Goal: Transaction & Acquisition: Purchase product/service

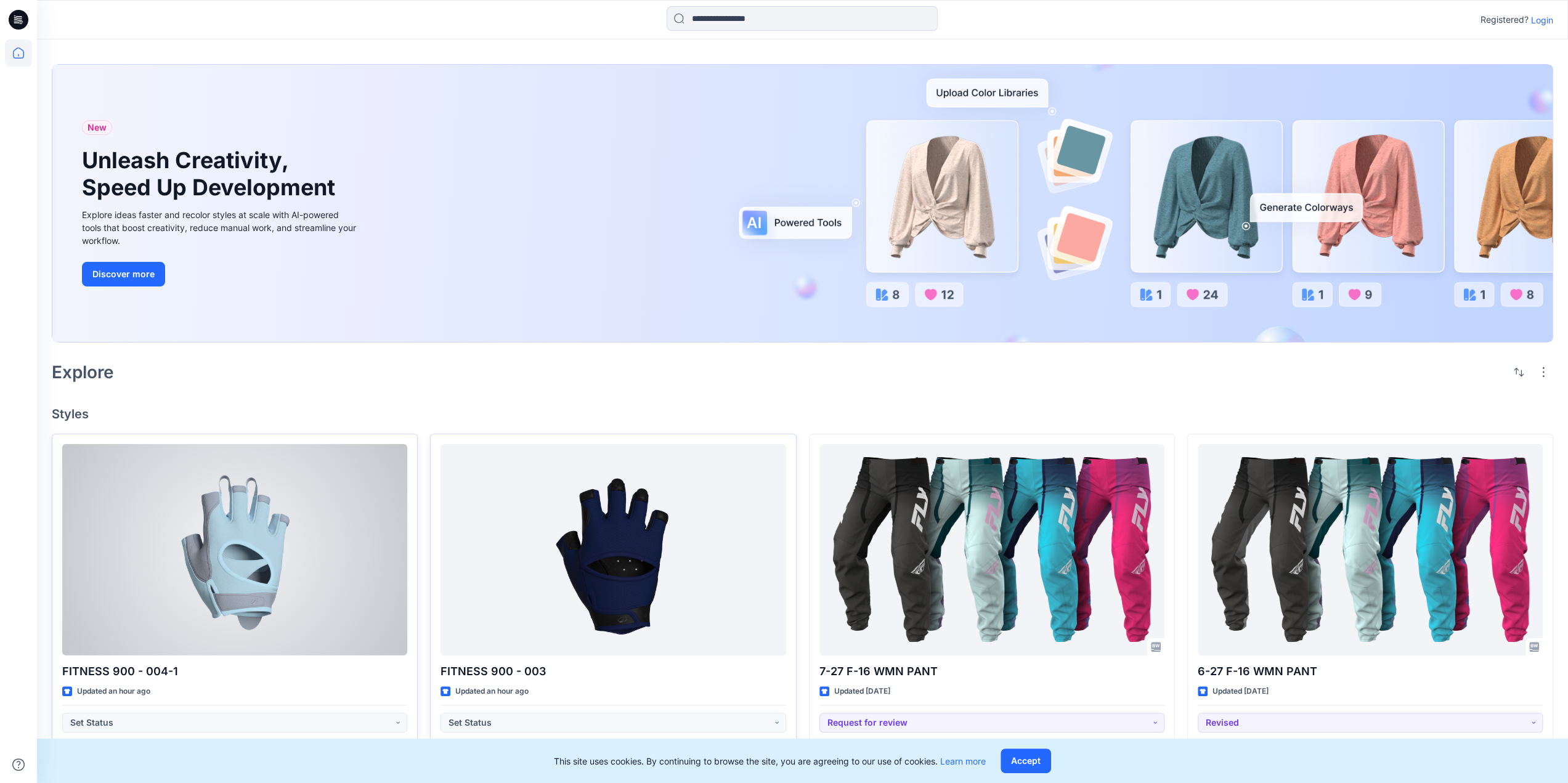
click at [292, 560] on div at bounding box center [234, 550] width 345 height 211
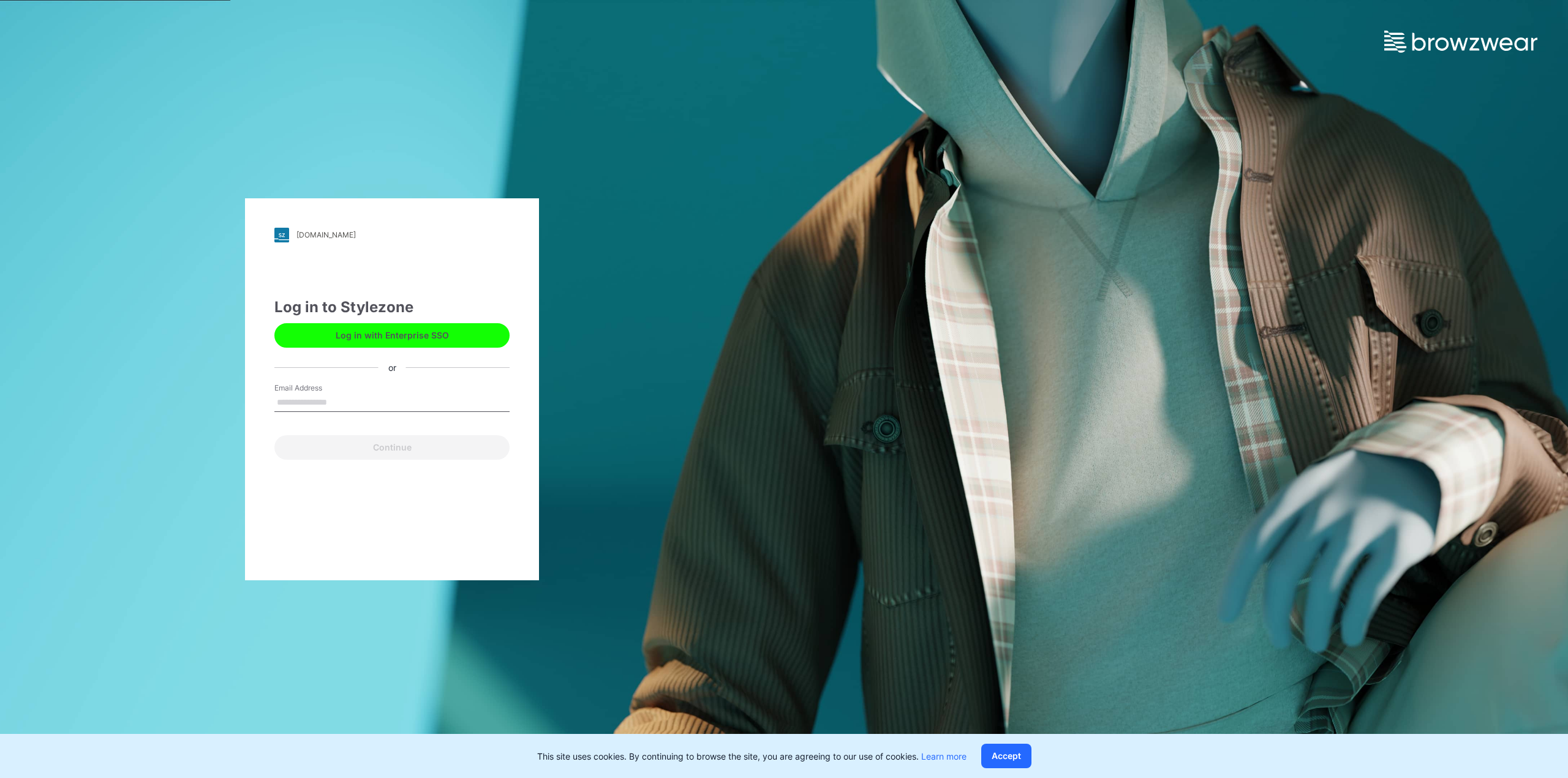
click at [321, 400] on input "Email Address" at bounding box center [392, 402] width 235 height 18
type input "**********"
click at [330, 449] on button "Continue" at bounding box center [392, 447] width 235 height 24
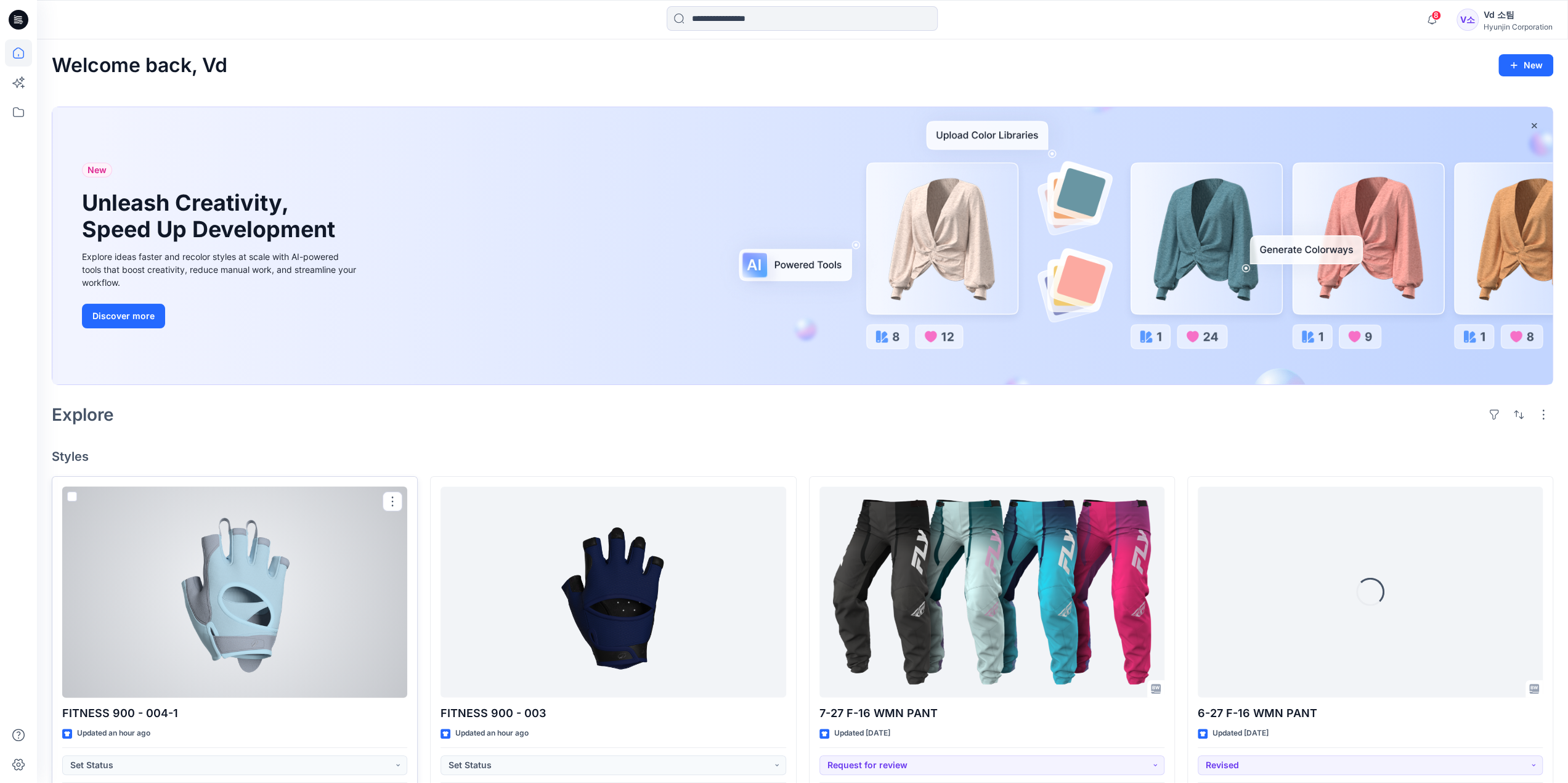
click at [326, 604] on div at bounding box center [234, 592] width 345 height 211
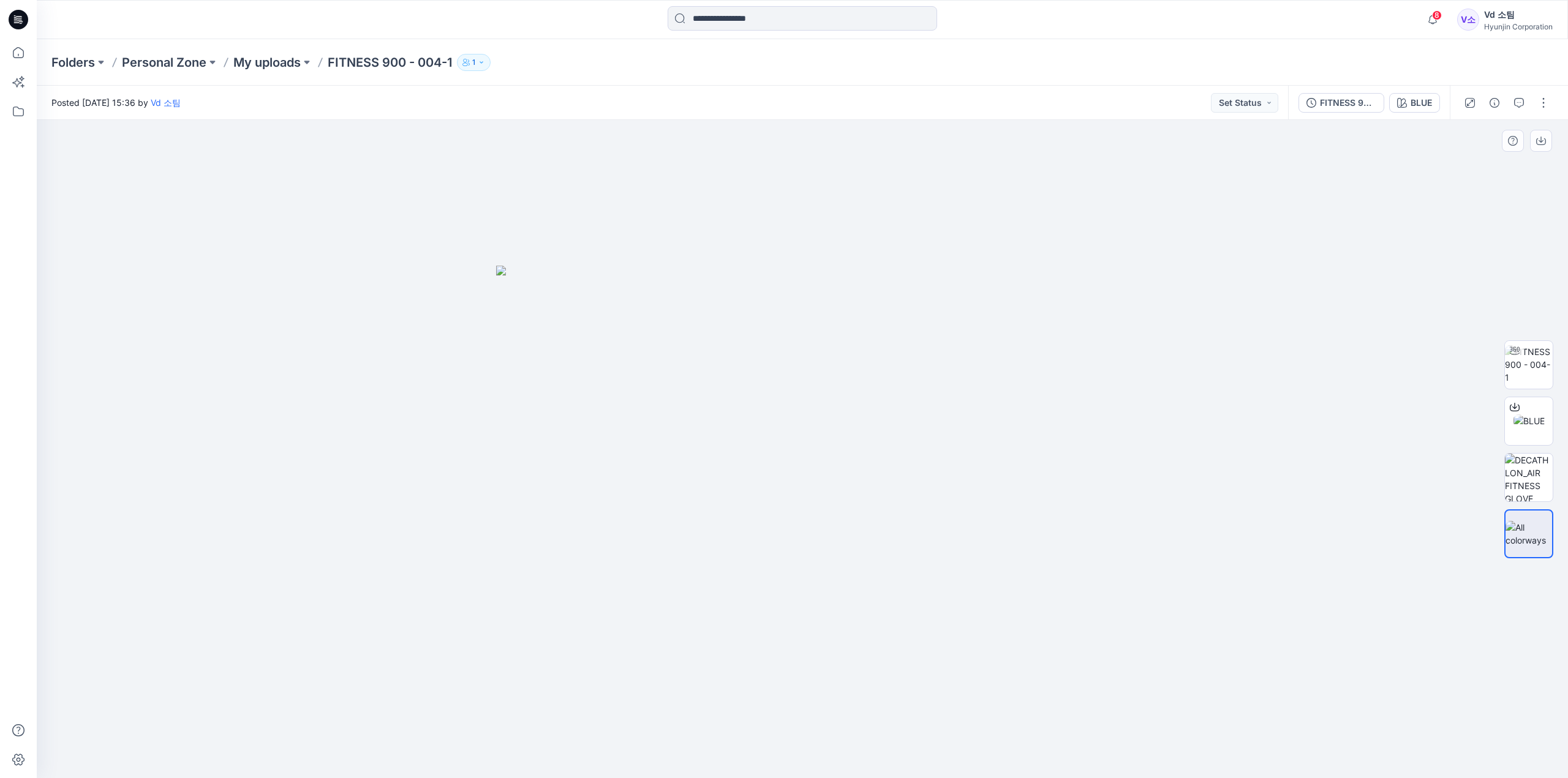
drag, startPoint x: 898, startPoint y: 473, endPoint x: 861, endPoint y: 476, distance: 37.1
click at [1538, 415] on img at bounding box center [1529, 421] width 32 height 13
click at [1533, 364] on img at bounding box center [1528, 364] width 48 height 39
drag, startPoint x: 1035, startPoint y: 521, endPoint x: 1017, endPoint y: 551, distance: 35.0
click at [1017, 551] on div at bounding box center [802, 448] width 1531 height 658
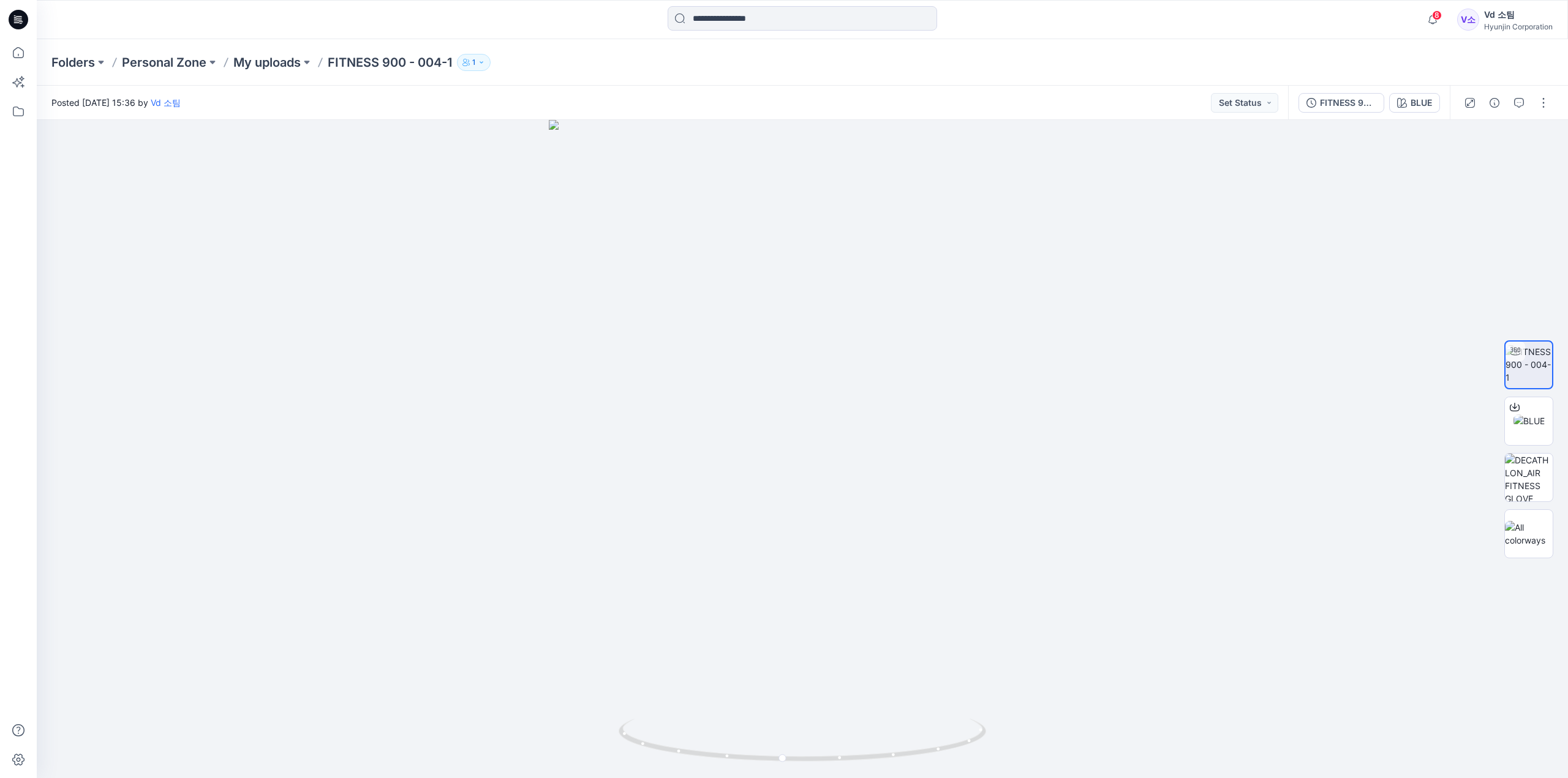
click at [15, 13] on icon at bounding box center [18, 19] width 20 height 20
